Goal: Find contact information: Obtain details needed to contact an individual or organization

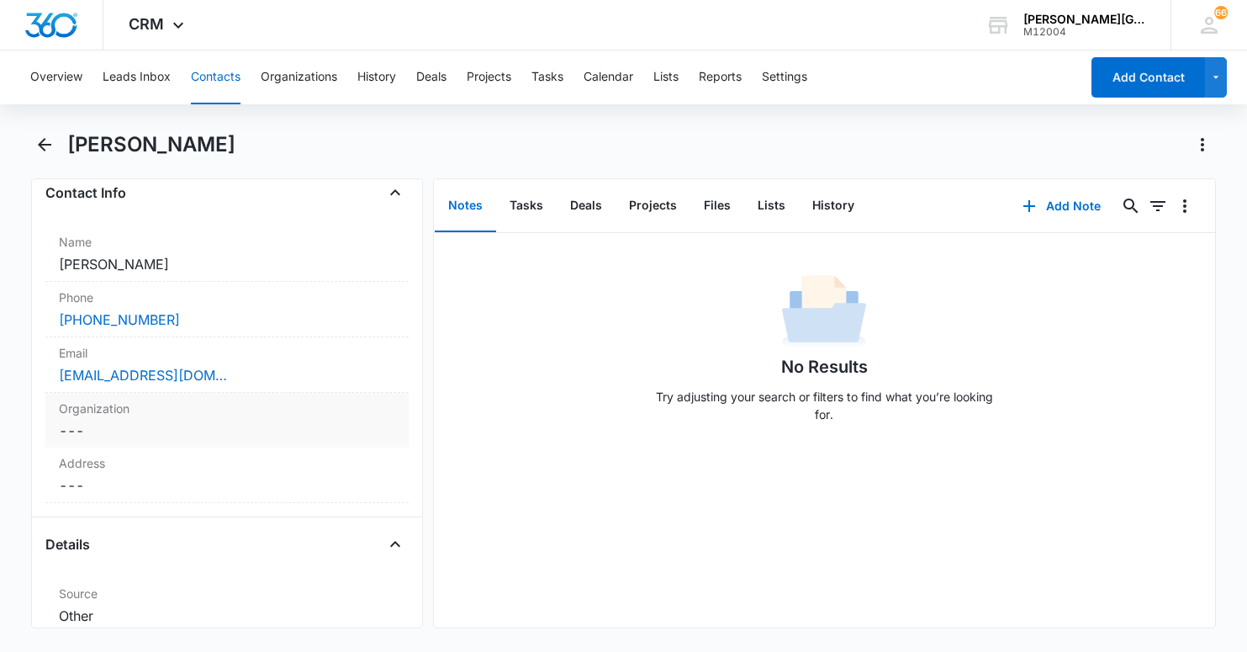
scroll to position [283, 0]
click at [214, 381] on div "[EMAIL_ADDRESS][DOMAIN_NAME]" at bounding box center [227, 376] width 336 height 20
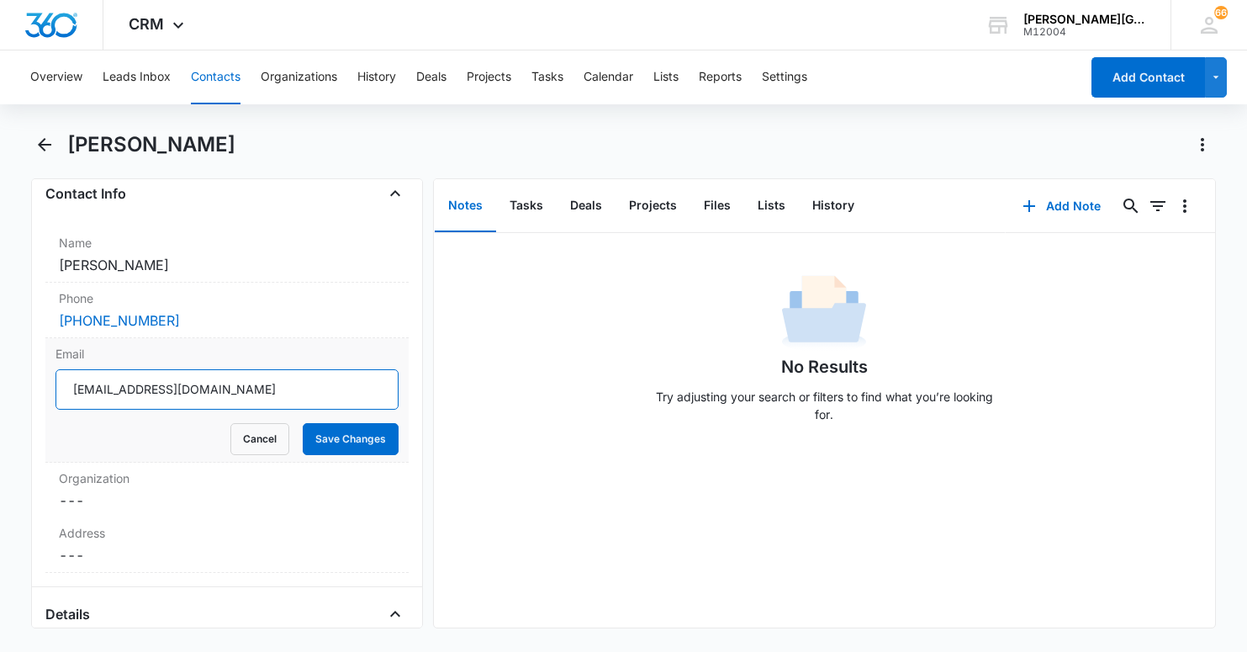
drag, startPoint x: 220, startPoint y: 394, endPoint x: 63, endPoint y: 374, distance: 158.6
click at [0, 368] on html "CRM Apps Reputation Websites Forms CRM Email Social Content Ads Intelligence Fi…" at bounding box center [623, 326] width 1247 height 652
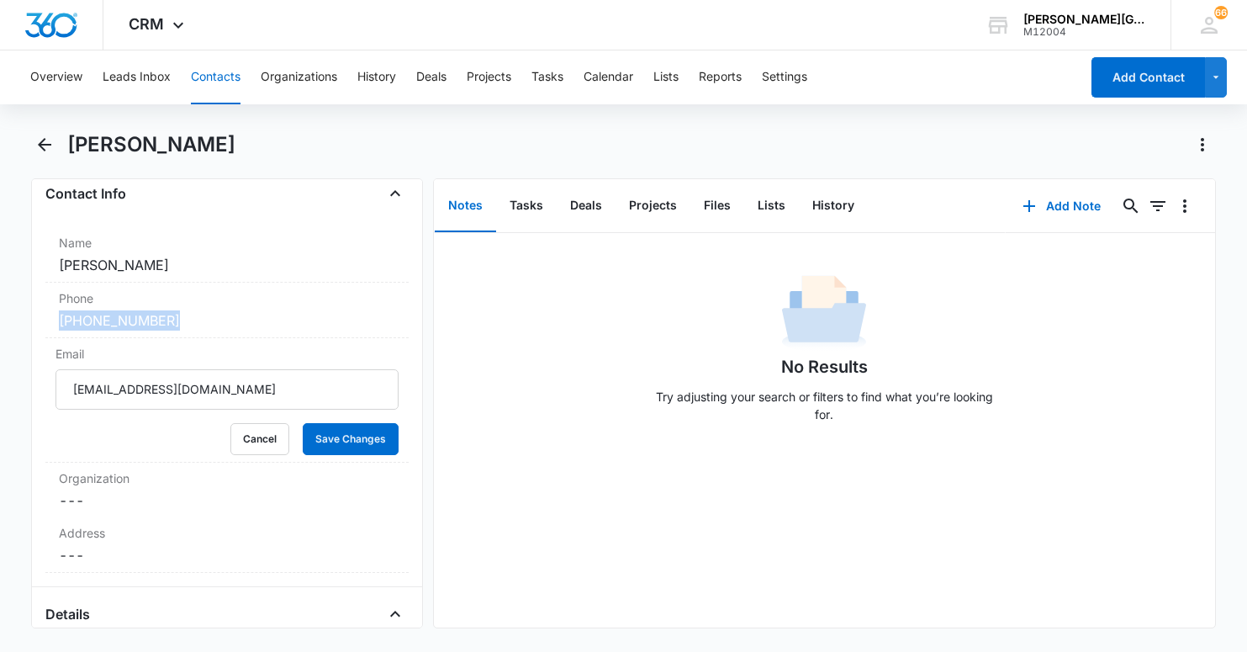
drag, startPoint x: 179, startPoint y: 322, endPoint x: 27, endPoint y: 307, distance: 153.0
click at [27, 307] on main "[PERSON_NAME] Remove AS [PERSON_NAME] Contact Info Name Cancel Save Changes [PE…" at bounding box center [623, 389] width 1247 height 517
click at [157, 262] on dd "Cancel Save Changes [PERSON_NAME]" at bounding box center [227, 265] width 336 height 20
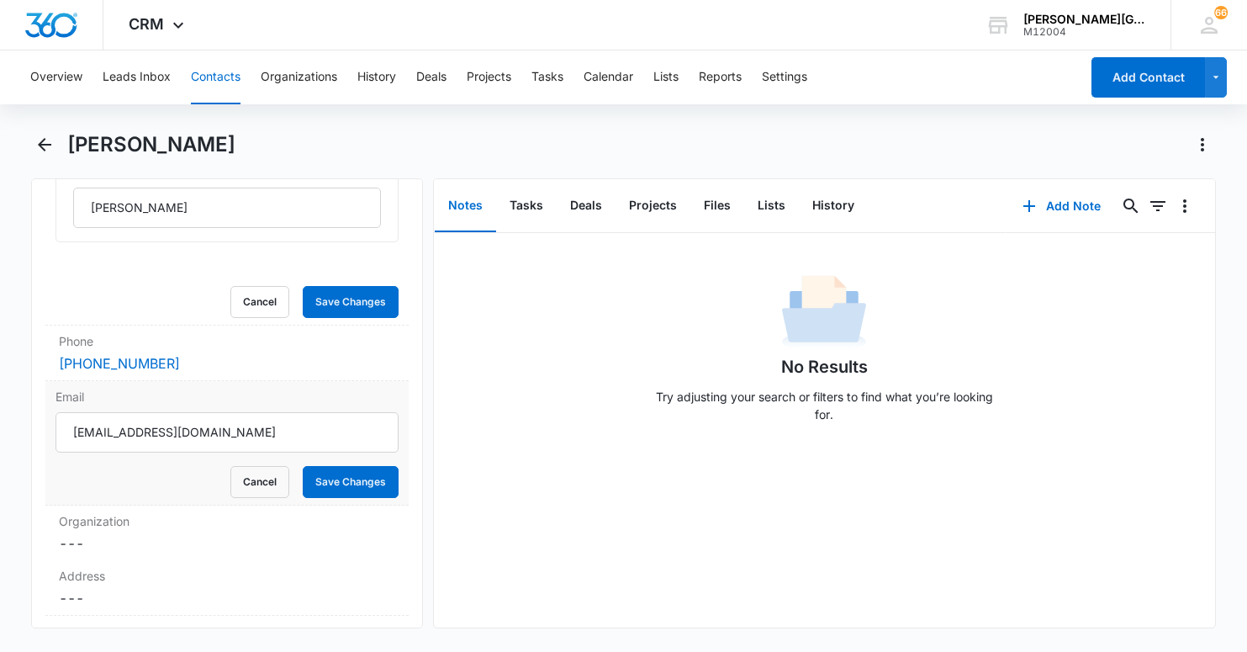
scroll to position [448, 0]
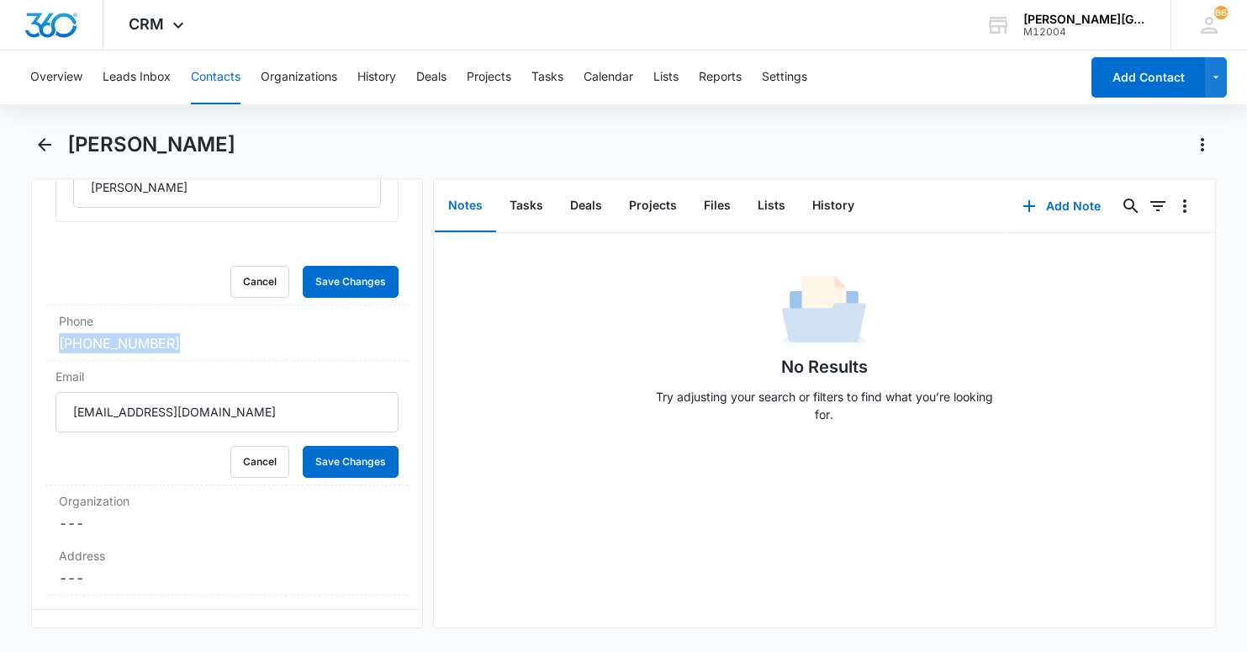
drag, startPoint x: 61, startPoint y: 341, endPoint x: 13, endPoint y: 338, distance: 48.1
click at [13, 338] on main "[PERSON_NAME] Remove AS [PERSON_NAME] Contact Info Name [PERSON_NAME] Cancel Sa…" at bounding box center [623, 389] width 1247 height 517
copy link "[PHONE_NUMBER]"
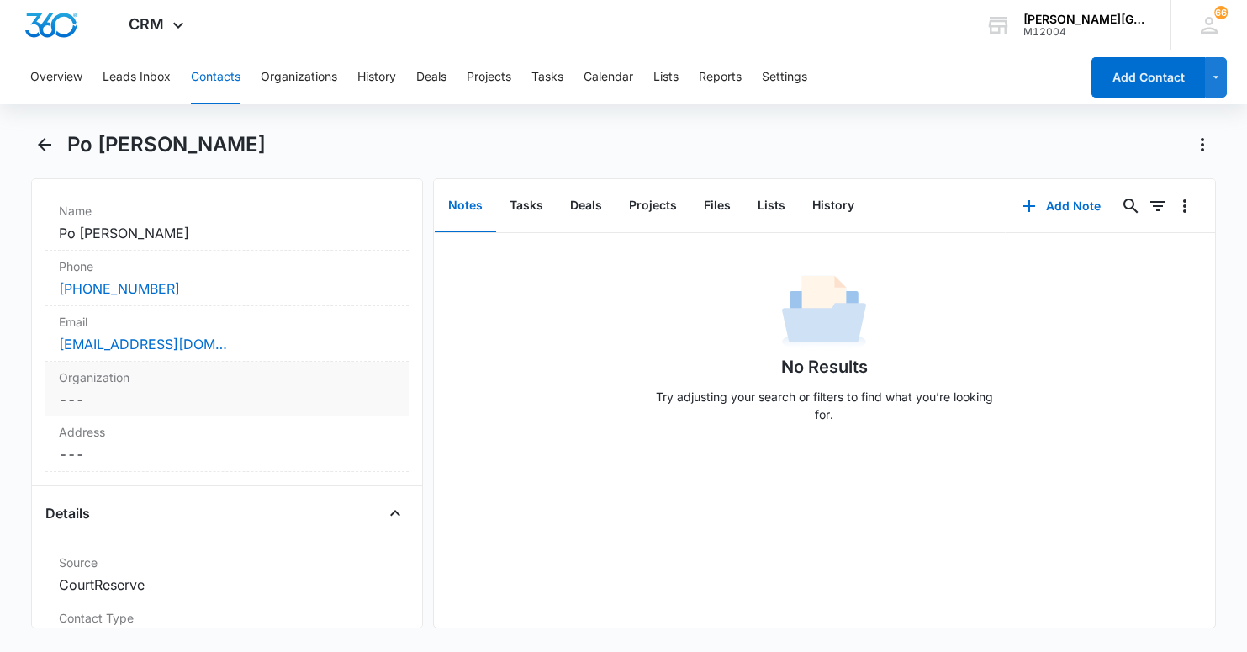
scroll to position [324, 0]
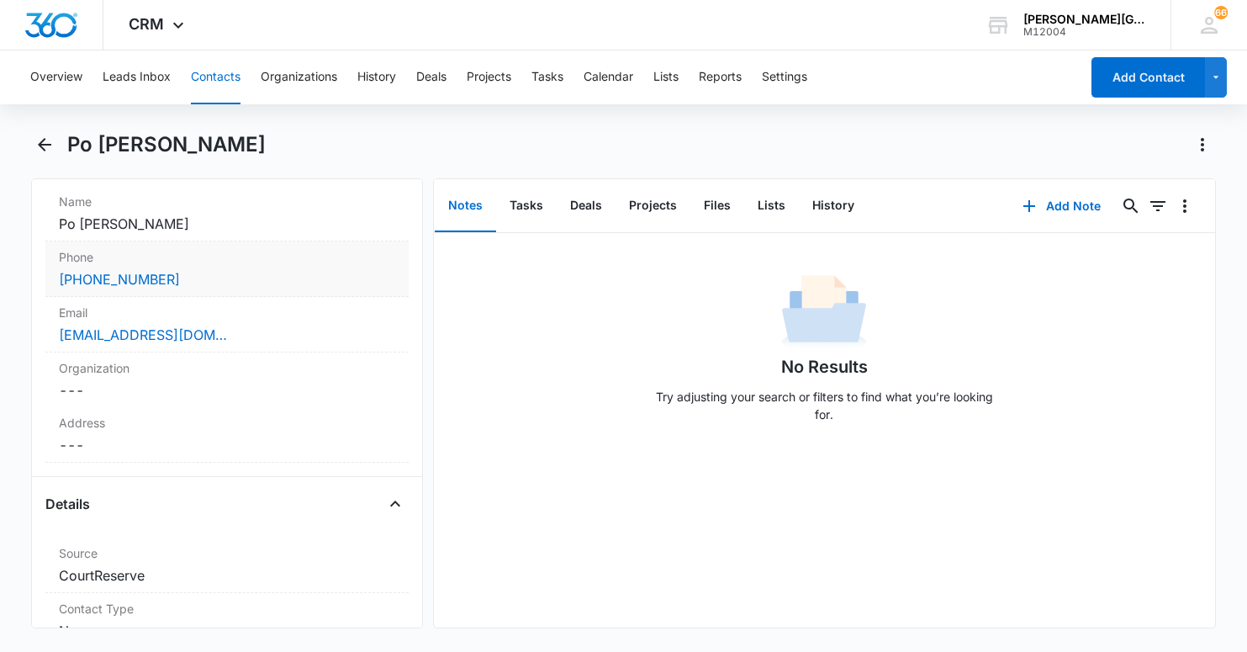
click at [194, 277] on div "(470) 685-3983" at bounding box center [227, 279] width 336 height 20
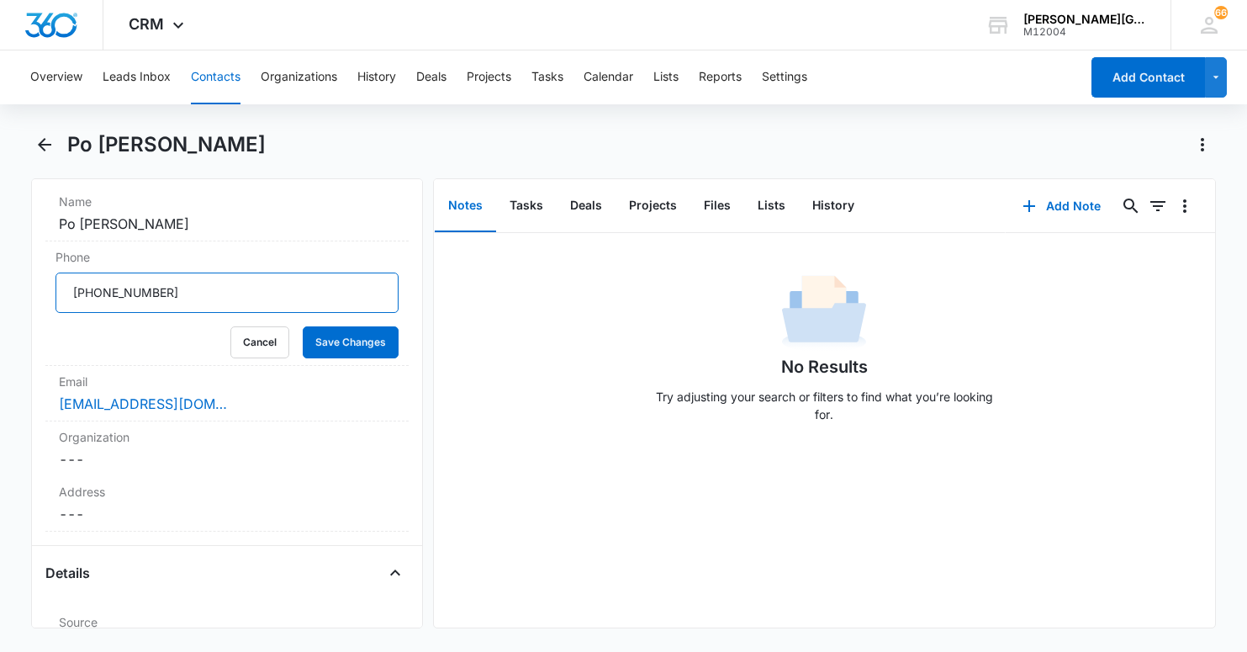
drag, startPoint x: 178, startPoint y: 295, endPoint x: 23, endPoint y: 282, distance: 156.2
click at [23, 282] on main "Po Hsien Hsu Remove PH Po Hsien Hsu Contact Info Name Cancel Save Changes Po Hs…" at bounding box center [623, 389] width 1247 height 517
click at [226, 405] on div "habohsu930@gmail.com" at bounding box center [227, 404] width 336 height 20
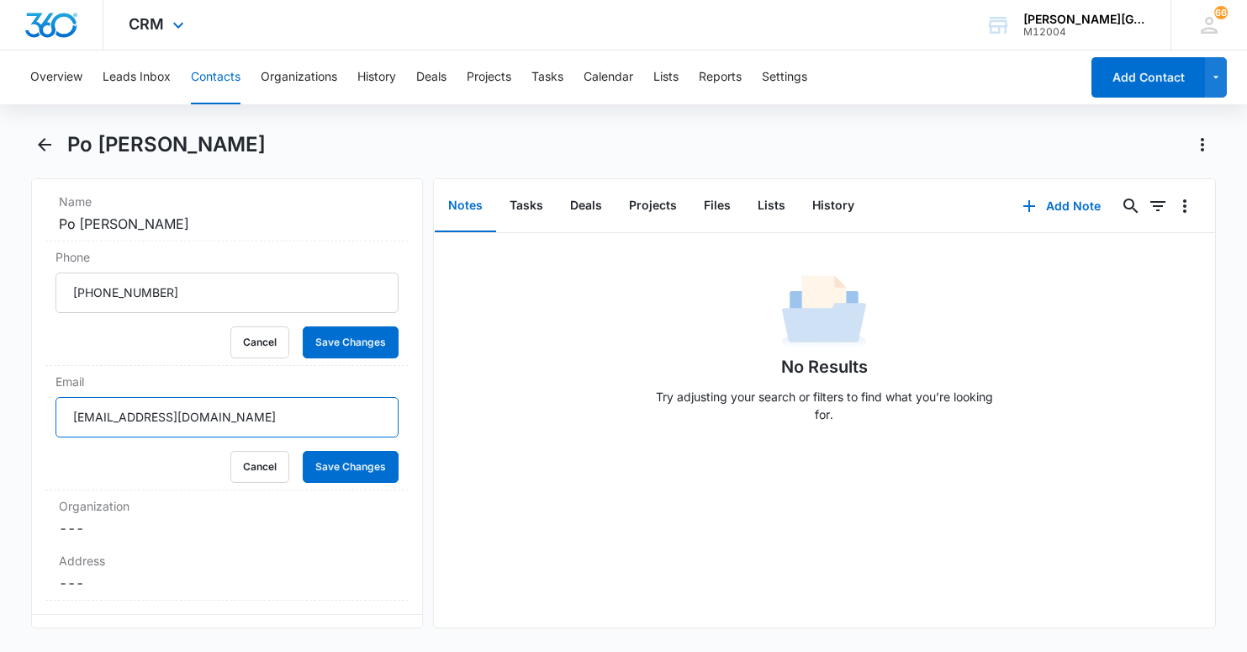
drag, startPoint x: 133, startPoint y: 408, endPoint x: 69, endPoint y: 12, distance: 401.2
click at [0, 379] on html "CRM Apps Reputation Websites Forms CRM Email Social Content Ads Intelligence Fi…" at bounding box center [623, 326] width 1247 height 652
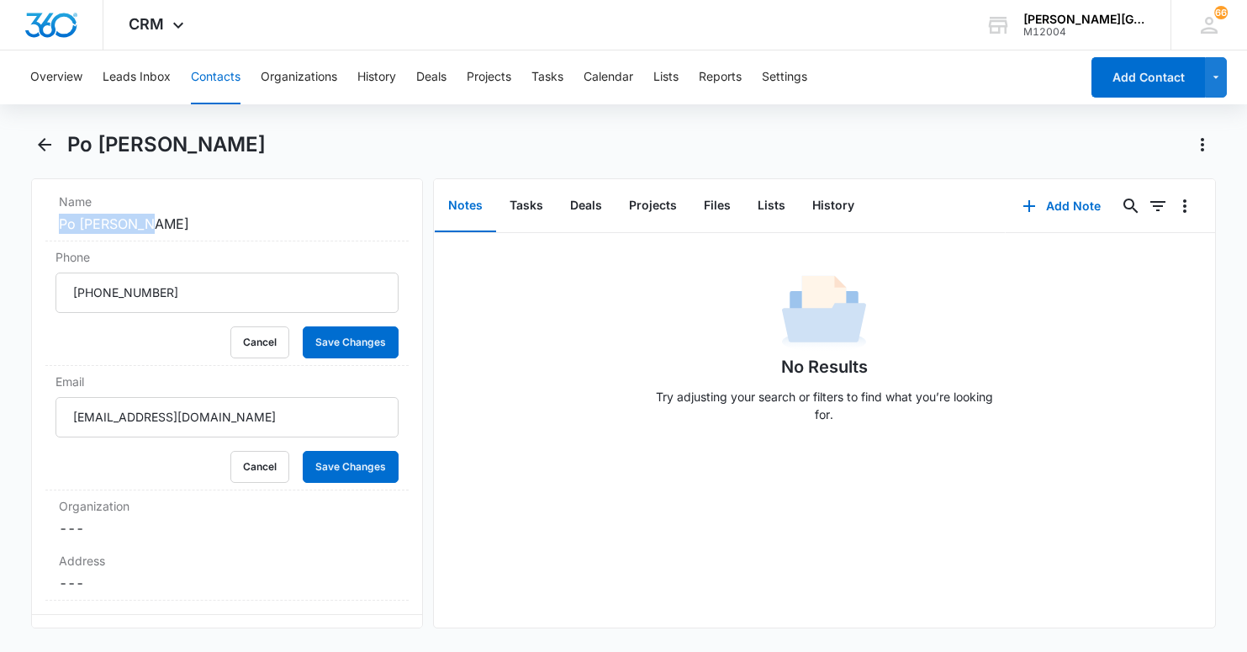
drag, startPoint x: 169, startPoint y: 228, endPoint x: 53, endPoint y: 126, distance: 154.4
click at [39, 213] on div "Remove PH Po Hsien Hsu Contact Info Name Cancel Save Changes Po Hsien Hsu Phone…" at bounding box center [227, 403] width 392 height 450
copy dd "Po Hsien Hsu"
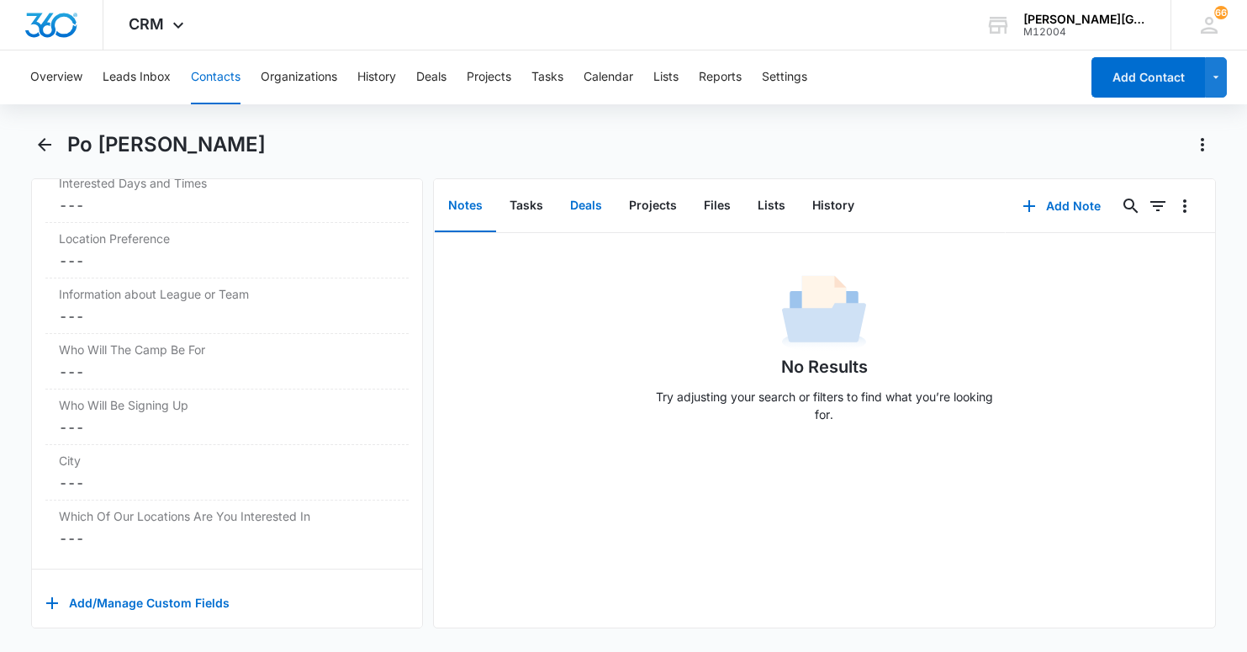
scroll to position [4612, 0]
drag, startPoint x: 517, startPoint y: 203, endPoint x: 506, endPoint y: 202, distance: 11.0
click at [517, 203] on button "Tasks" at bounding box center [526, 206] width 61 height 52
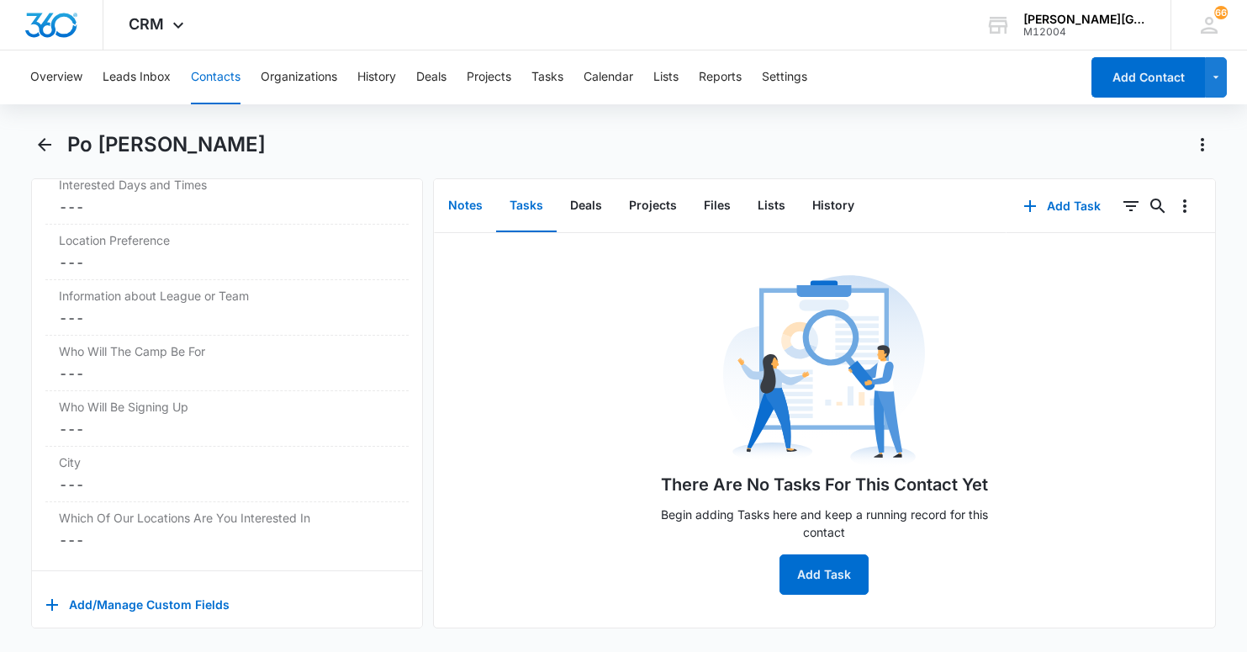
click at [471, 203] on button "Notes" at bounding box center [465, 206] width 61 height 52
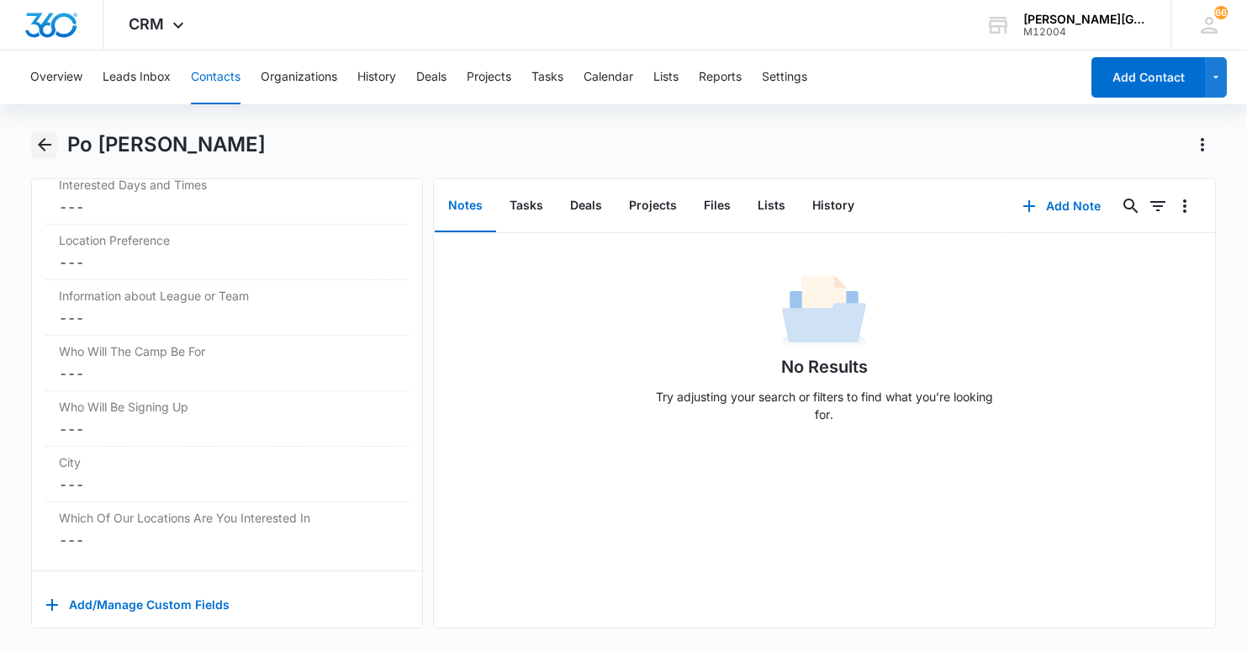
click at [44, 137] on icon "Back" at bounding box center [44, 145] width 20 height 20
click at [42, 146] on icon "Back" at bounding box center [44, 145] width 20 height 20
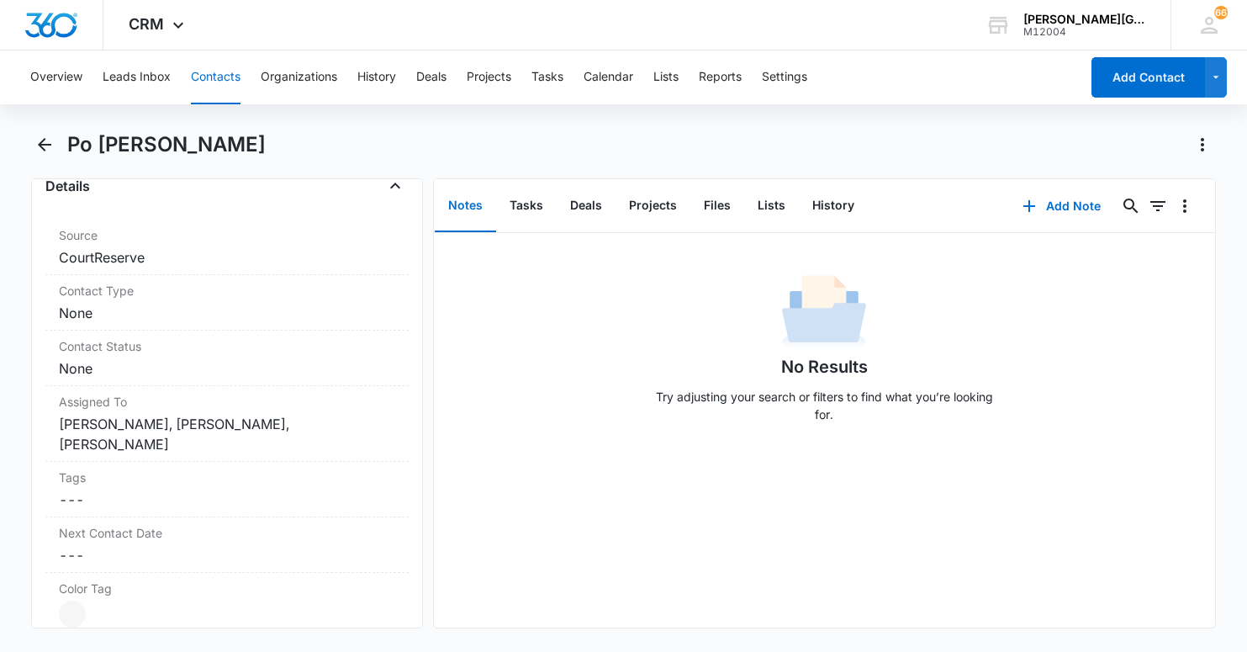
scroll to position [696, 0]
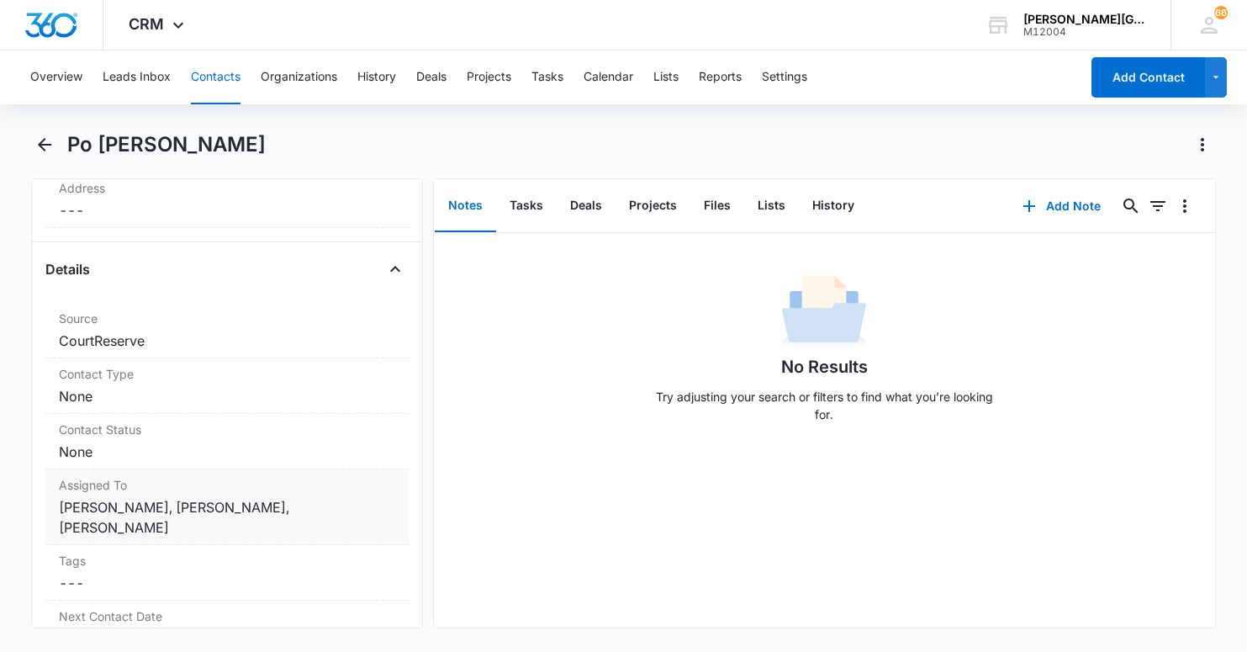
click at [224, 503] on dd "Cancel Save Changes Adilet Mamyrov, Ekaterina Deriabina, Alexandre Ruzhinskiy" at bounding box center [227, 517] width 336 height 40
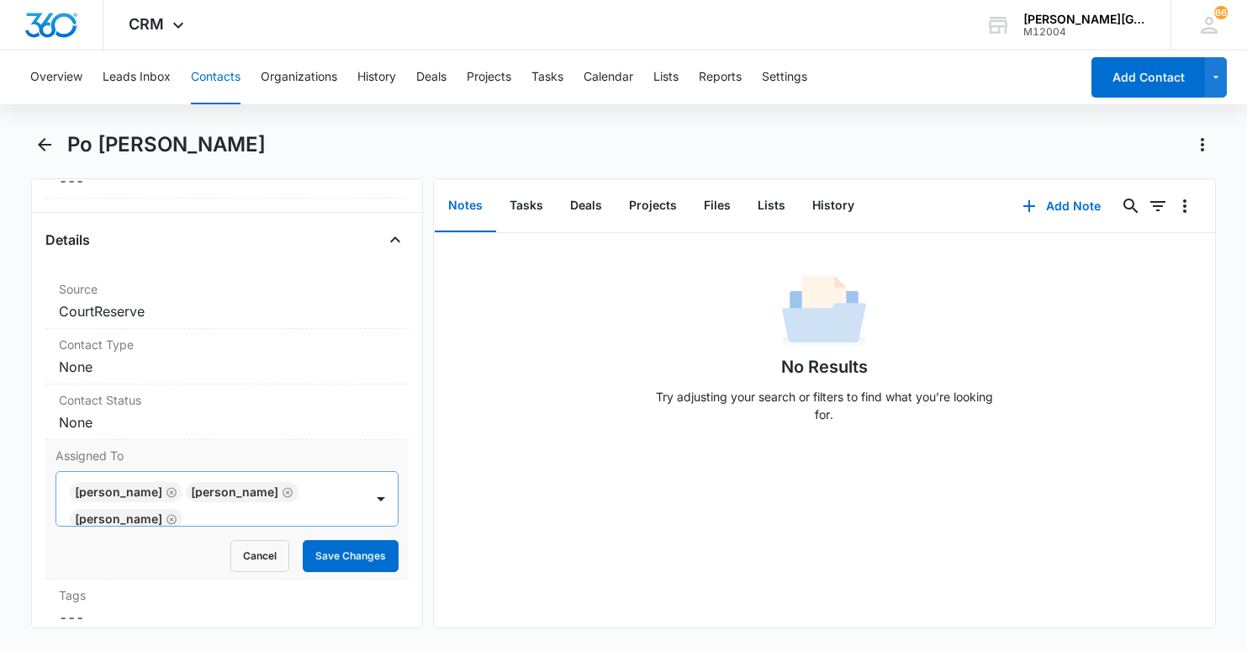
scroll to position [758, 0]
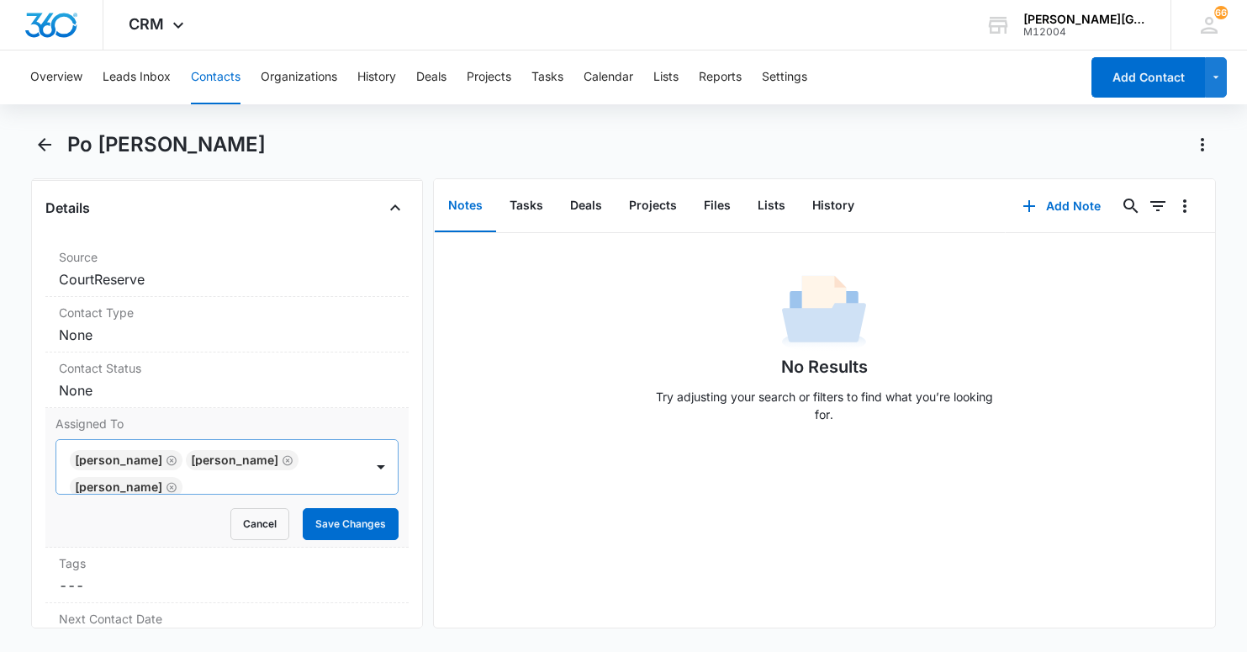
click at [294, 458] on icon "Remove Ekaterina Deriabina" at bounding box center [288, 460] width 12 height 13
